Goal: Task Accomplishment & Management: Use online tool/utility

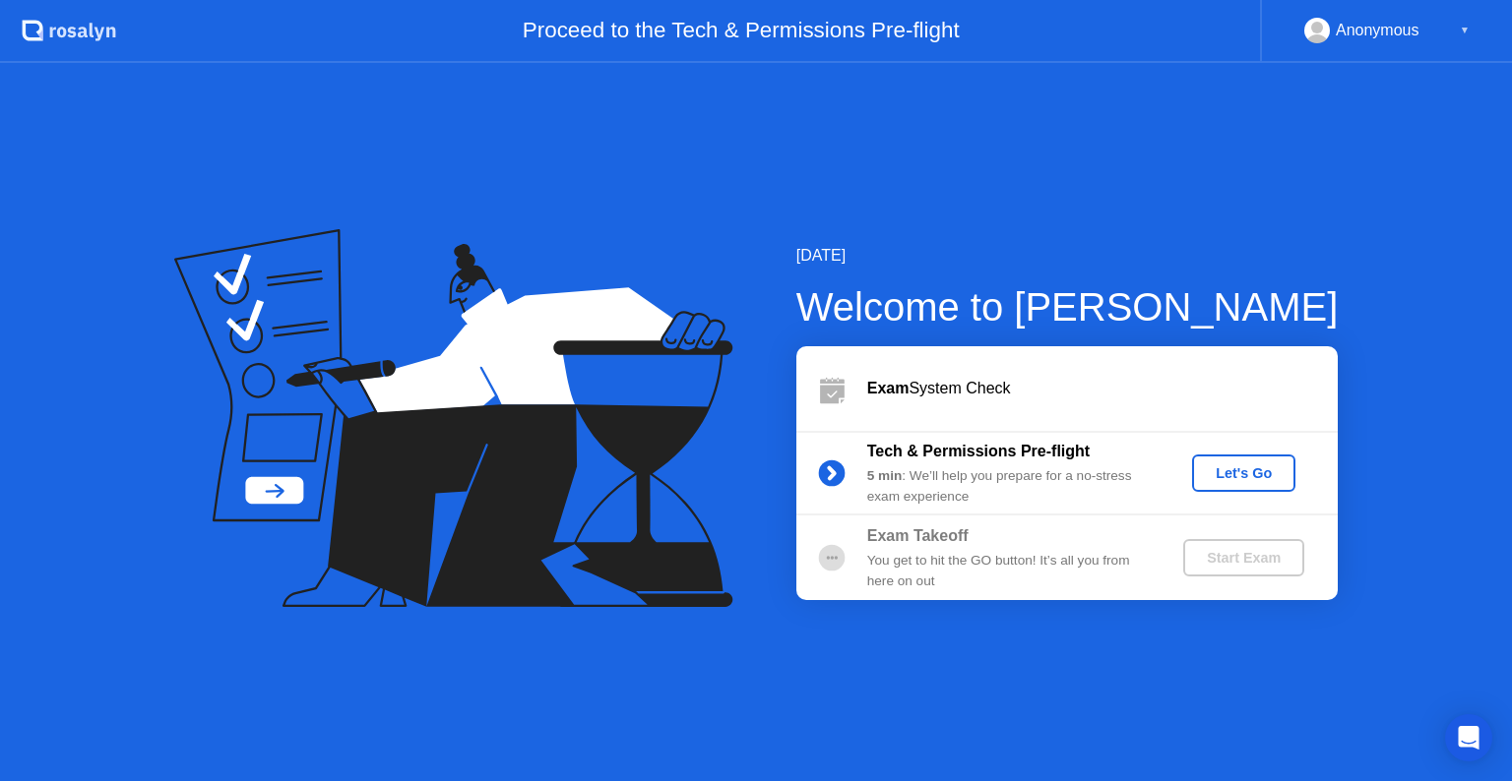
click at [1220, 478] on div "Let's Go" at bounding box center [1244, 473] width 88 height 16
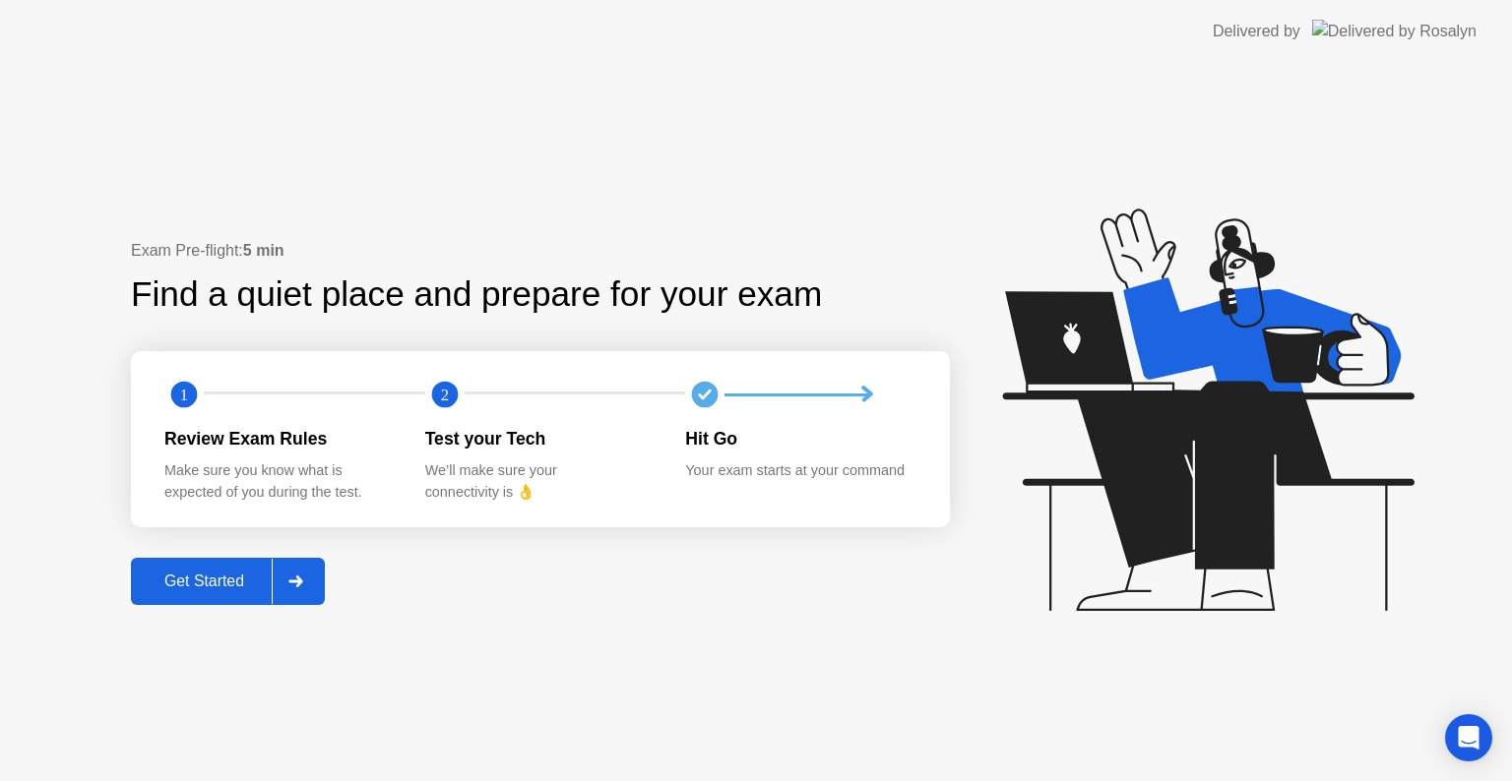
click at [220, 595] on button "Get Started" at bounding box center [228, 581] width 194 height 47
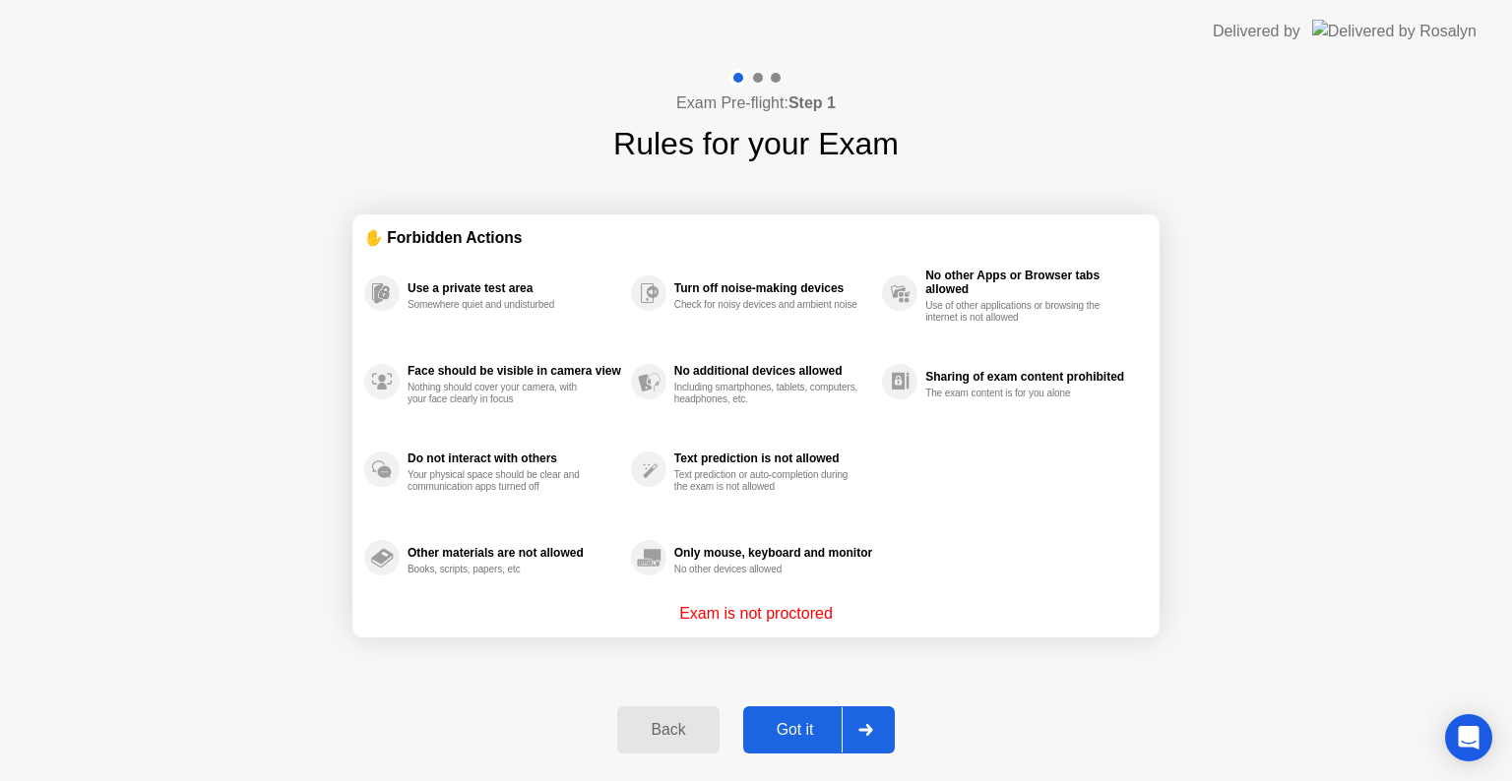
click at [819, 734] on div "Got it" at bounding box center [795, 730] width 93 height 18
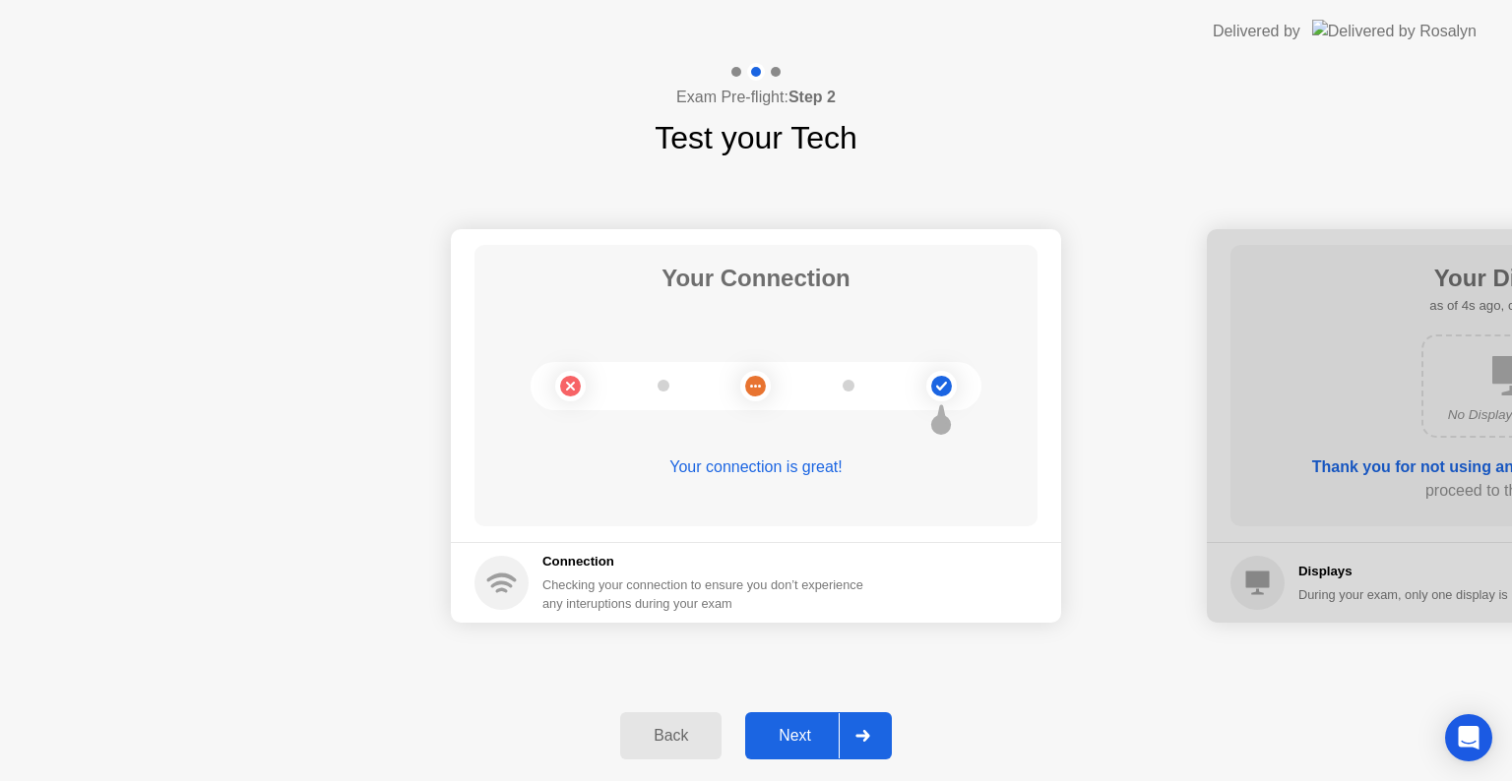
click at [852, 746] on div at bounding box center [861, 735] width 47 height 45
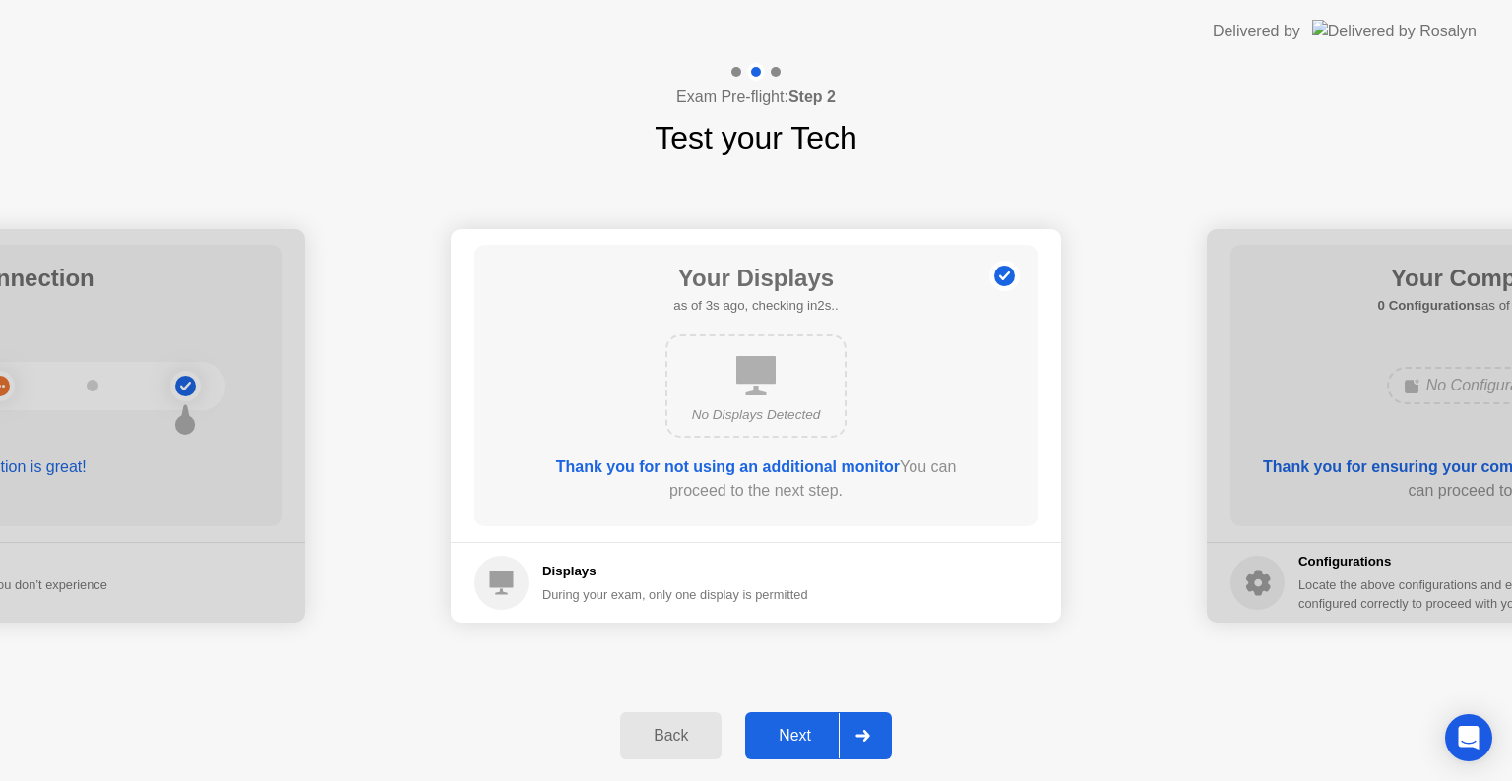
click at [852, 746] on div at bounding box center [861, 735] width 47 height 45
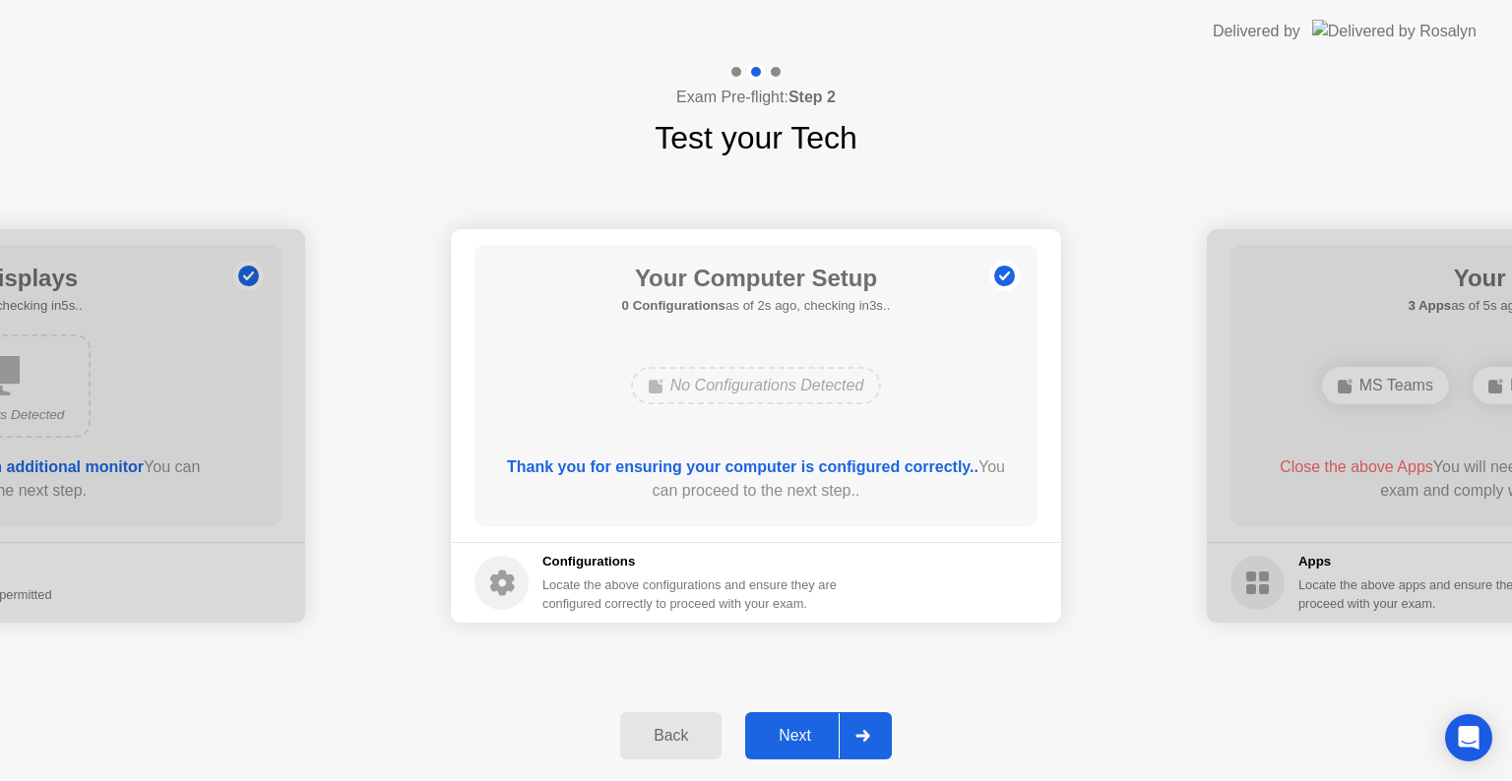
click at [852, 746] on div at bounding box center [861, 735] width 47 height 45
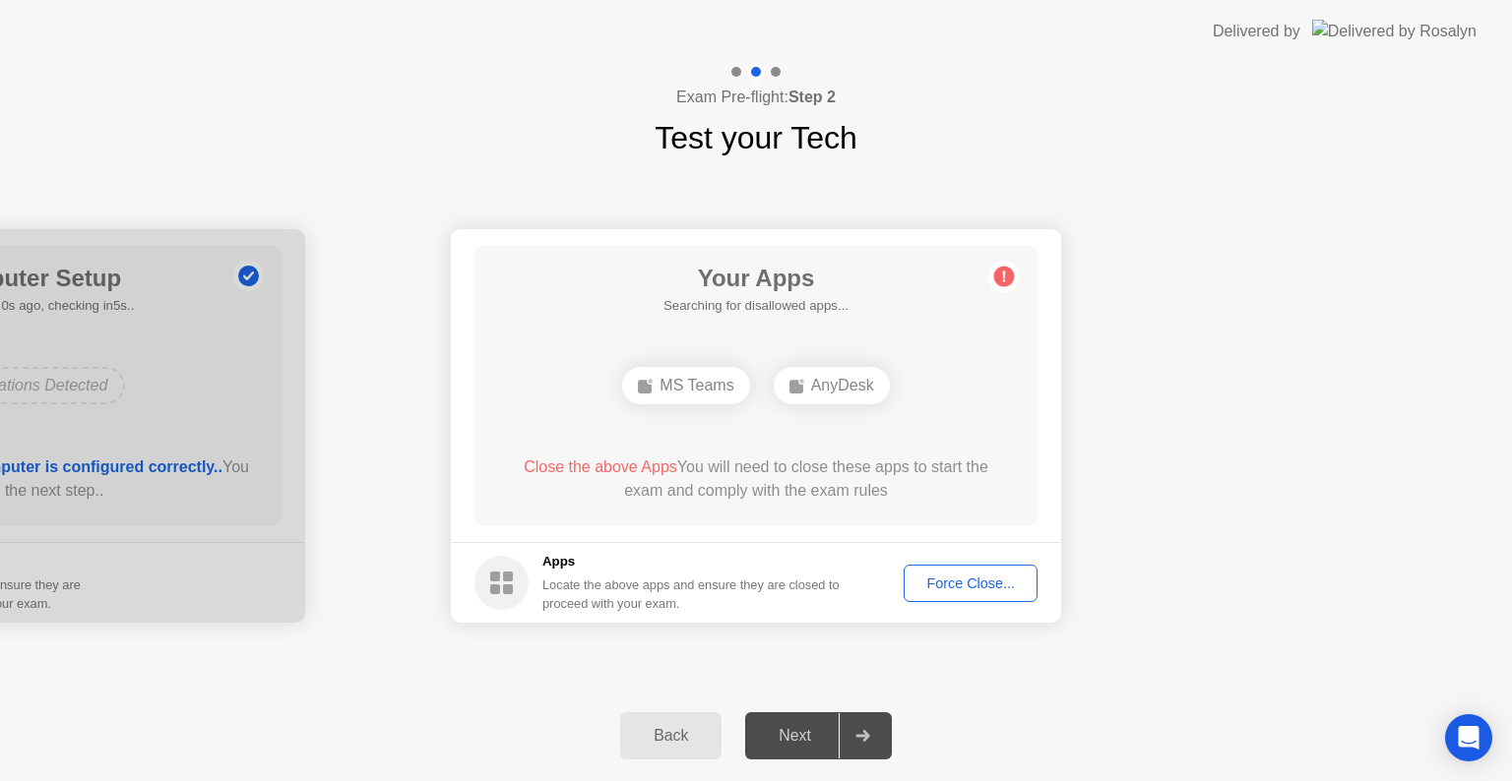
click at [948, 584] on div "Force Close..." at bounding box center [970, 584] width 120 height 16
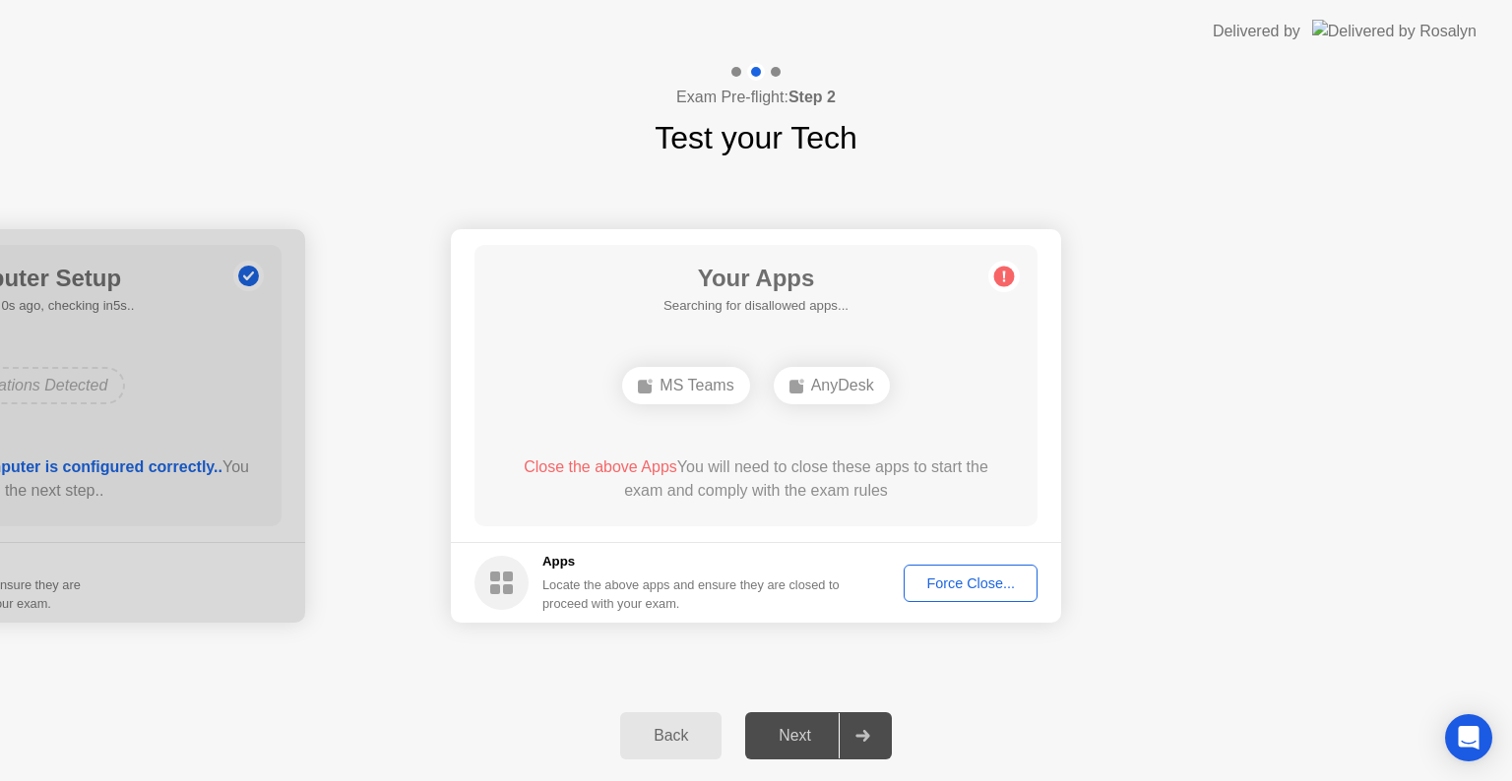
click at [815, 390] on div "AnyDesk" at bounding box center [831, 385] width 116 height 37
click at [982, 591] on div "Force Close..." at bounding box center [970, 584] width 120 height 16
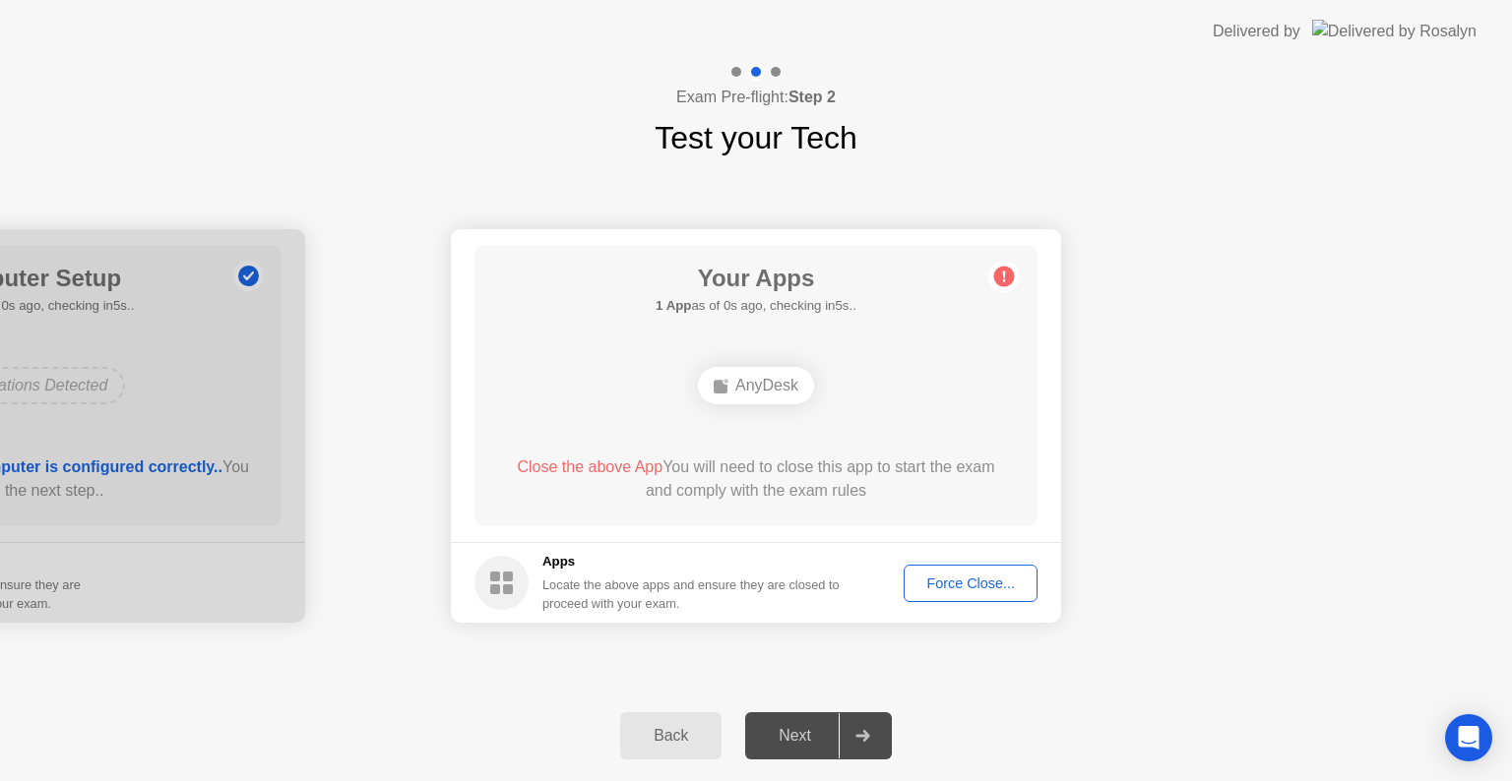
click at [933, 576] on div "Force Close..." at bounding box center [970, 584] width 120 height 16
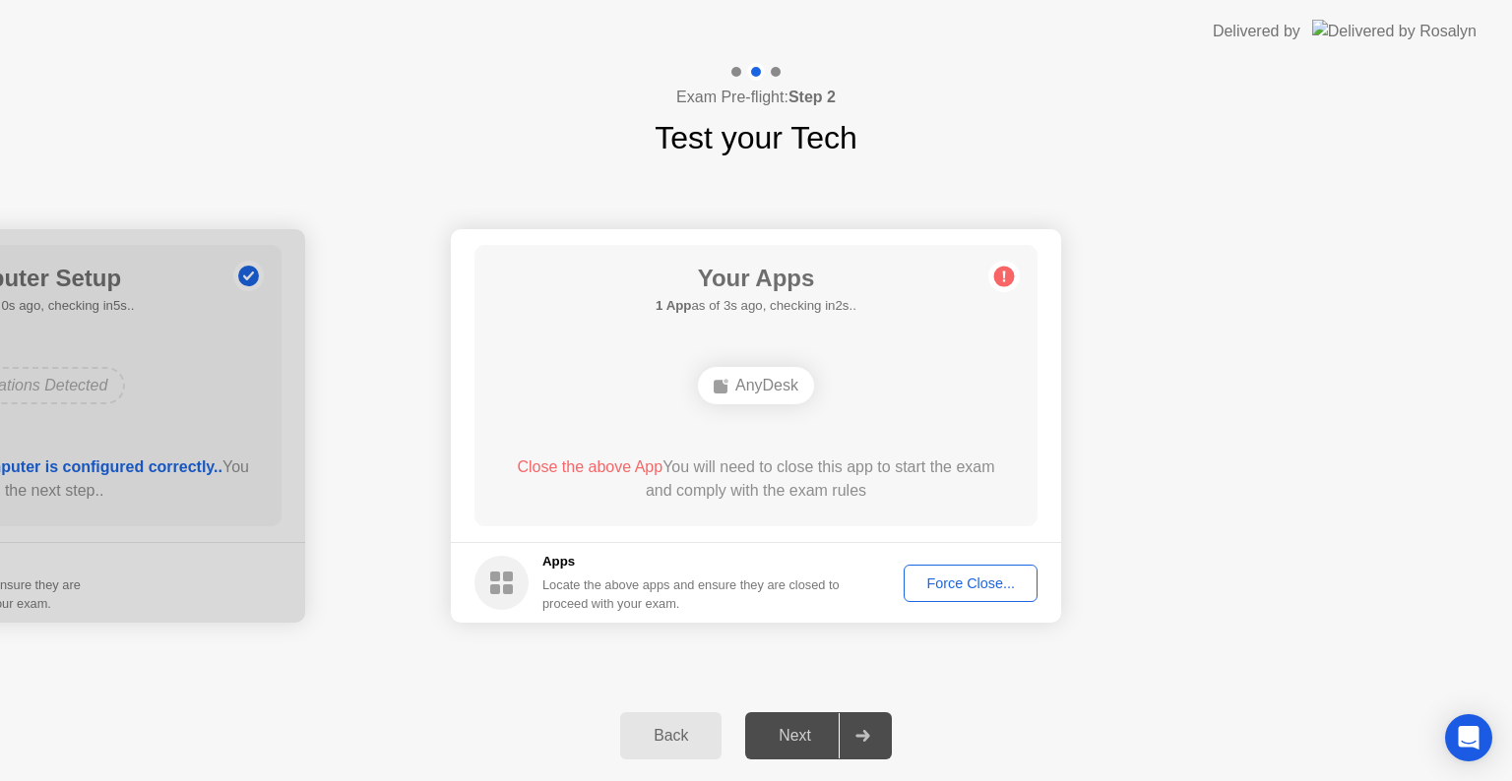
click at [769, 381] on div "AnyDesk" at bounding box center [756, 385] width 116 height 37
click at [984, 594] on button "Force Close..." at bounding box center [970, 583] width 134 height 37
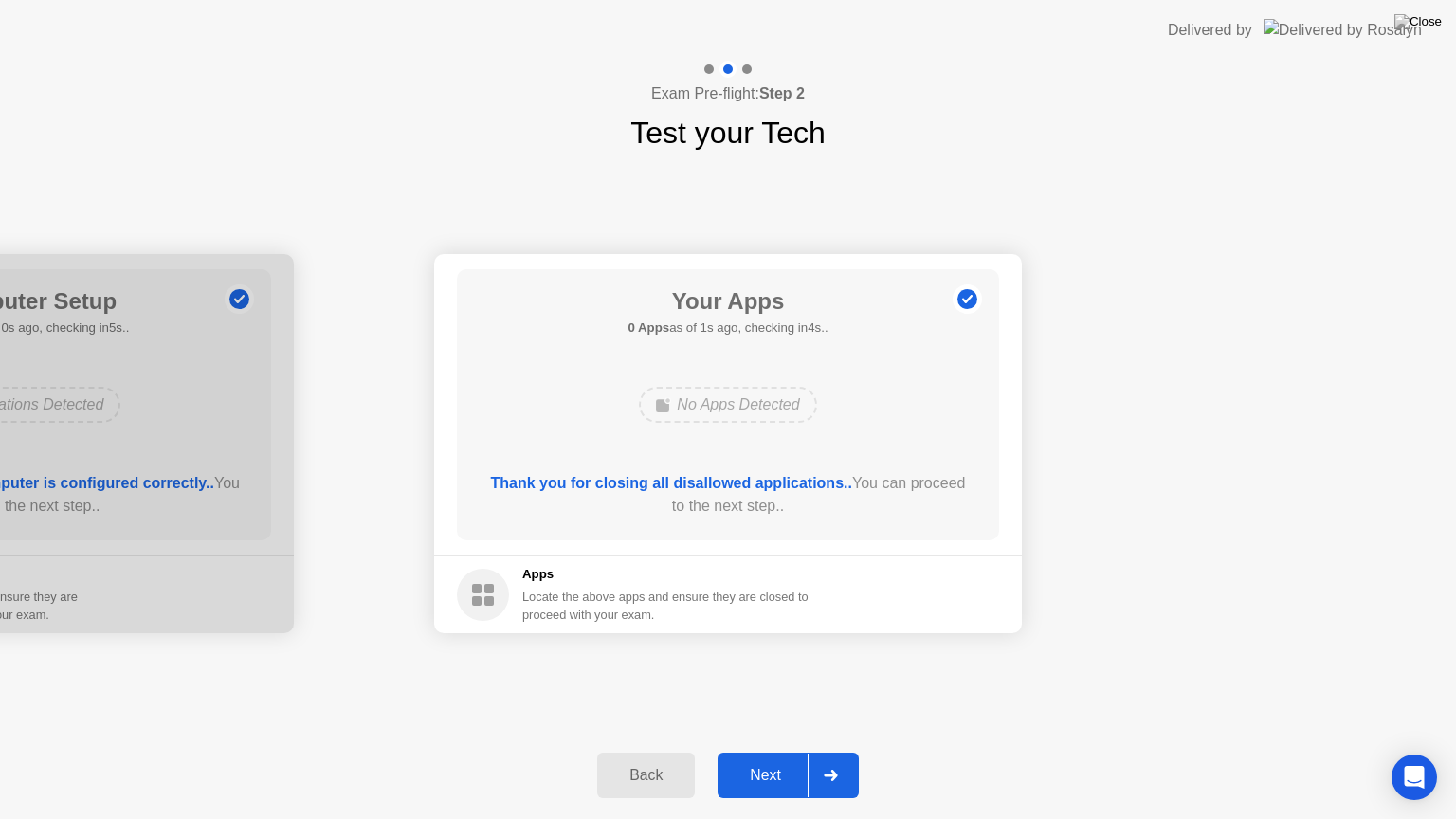
click at [835, 752] on icon at bounding box center [830, 776] width 13 height 12
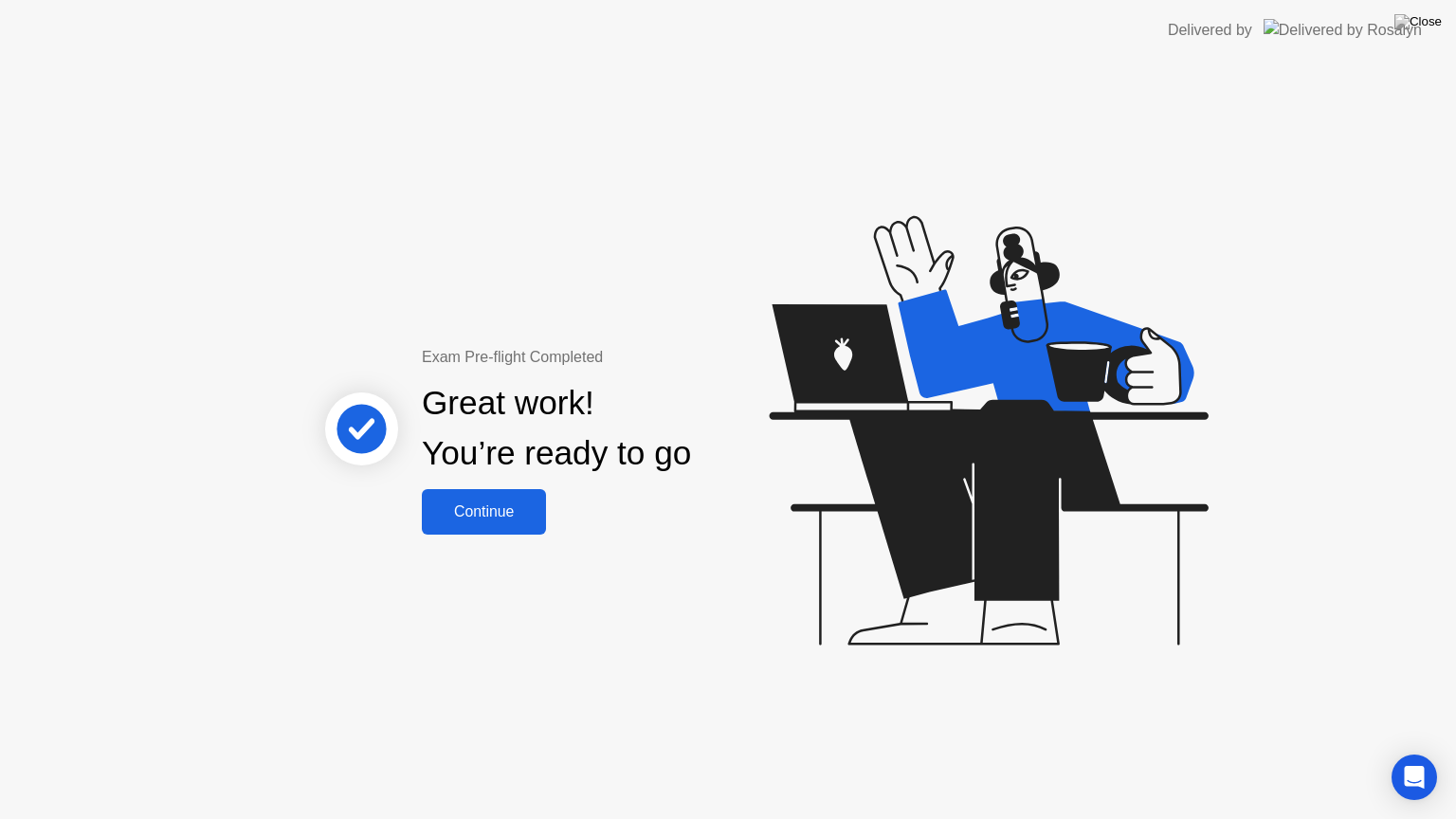
click at [484, 523] on button "Continue" at bounding box center [483, 512] width 124 height 45
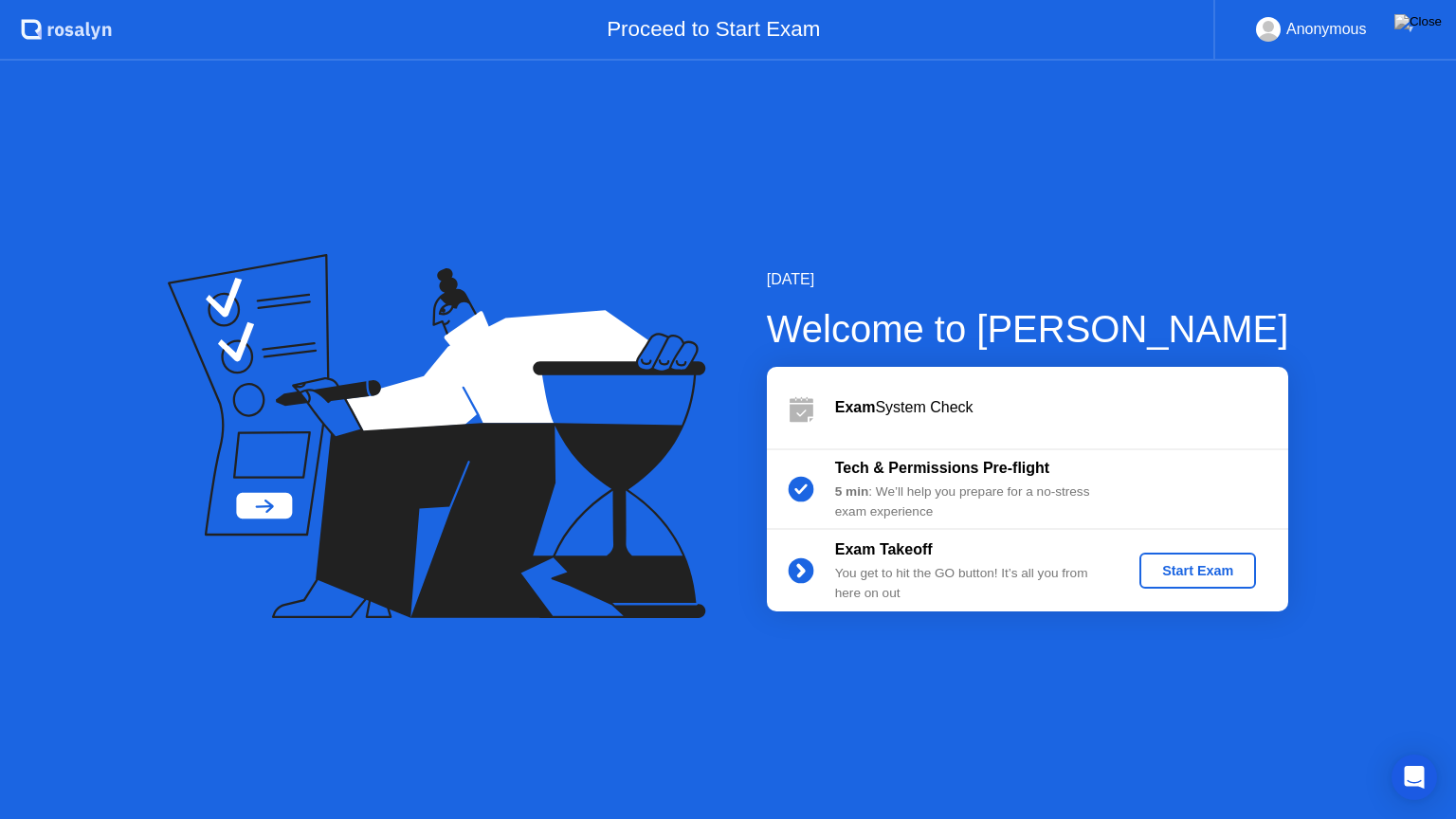
click at [1219, 573] on div "Start Exam" at bounding box center [1197, 571] width 101 height 15
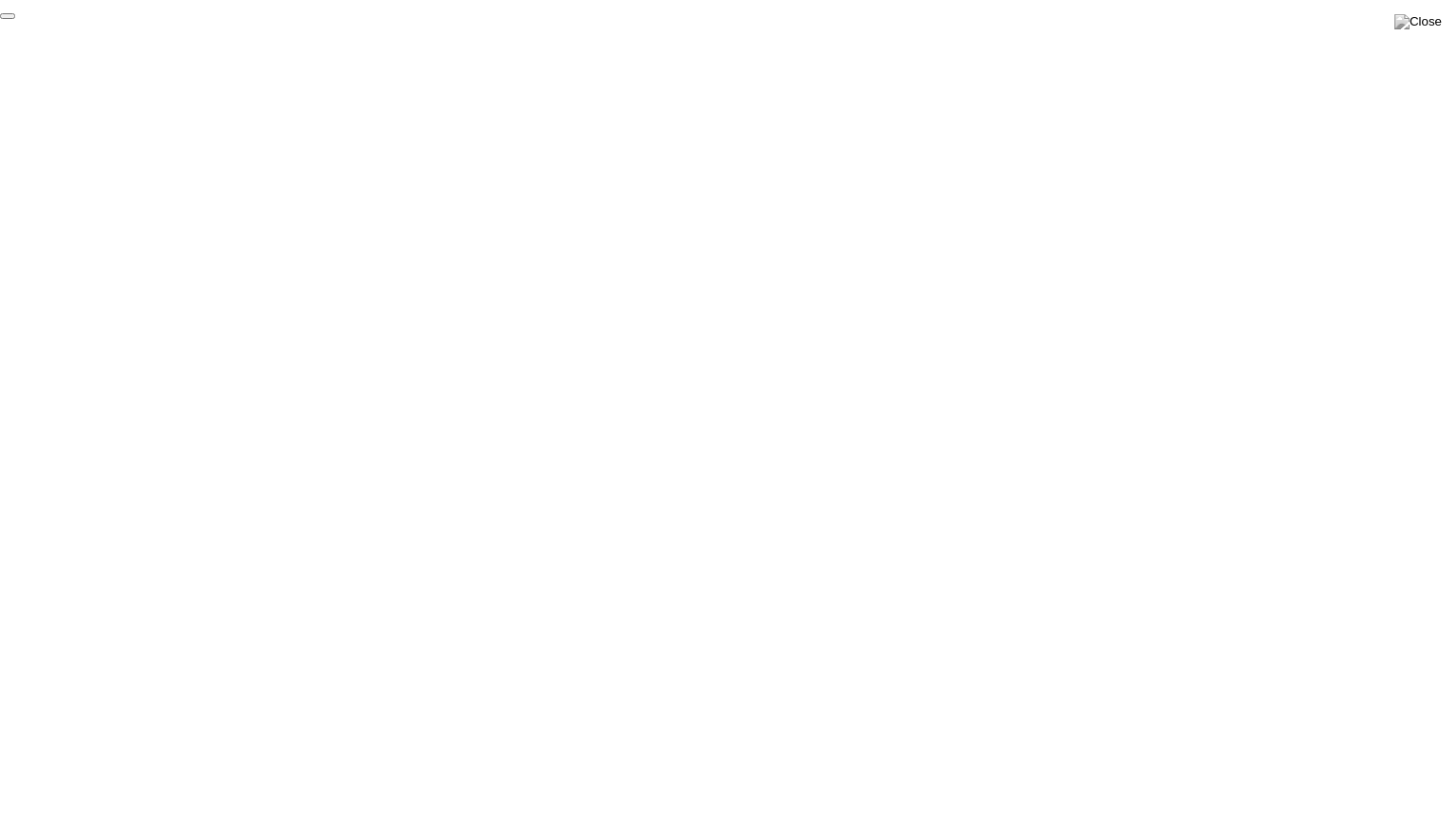
click at [15, 19] on button "End Proctoring Session" at bounding box center [8, 16] width 15 height 6
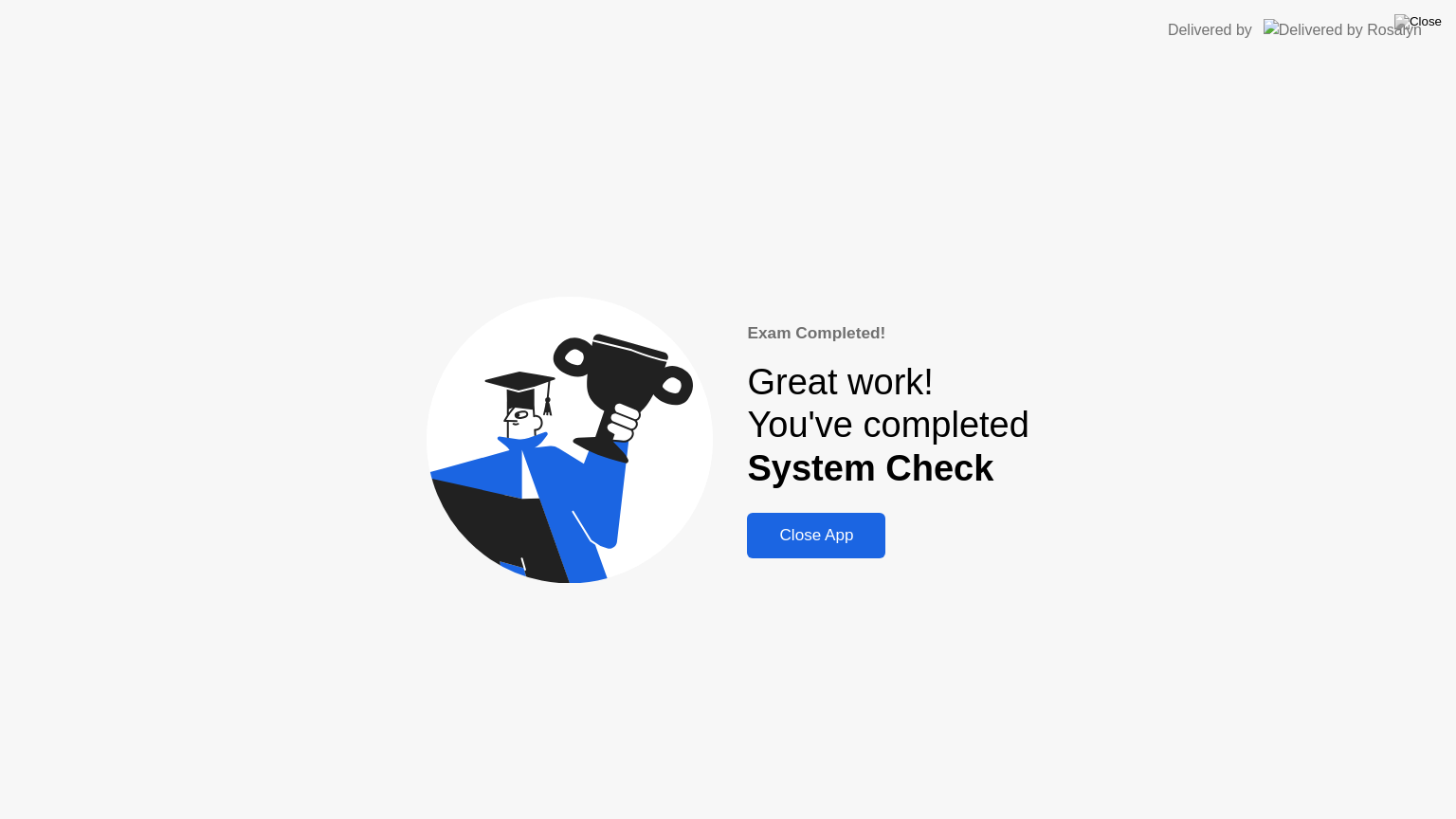
click at [830, 544] on div "Close App" at bounding box center [816, 536] width 127 height 19
